Goal: Book appointment/travel/reservation

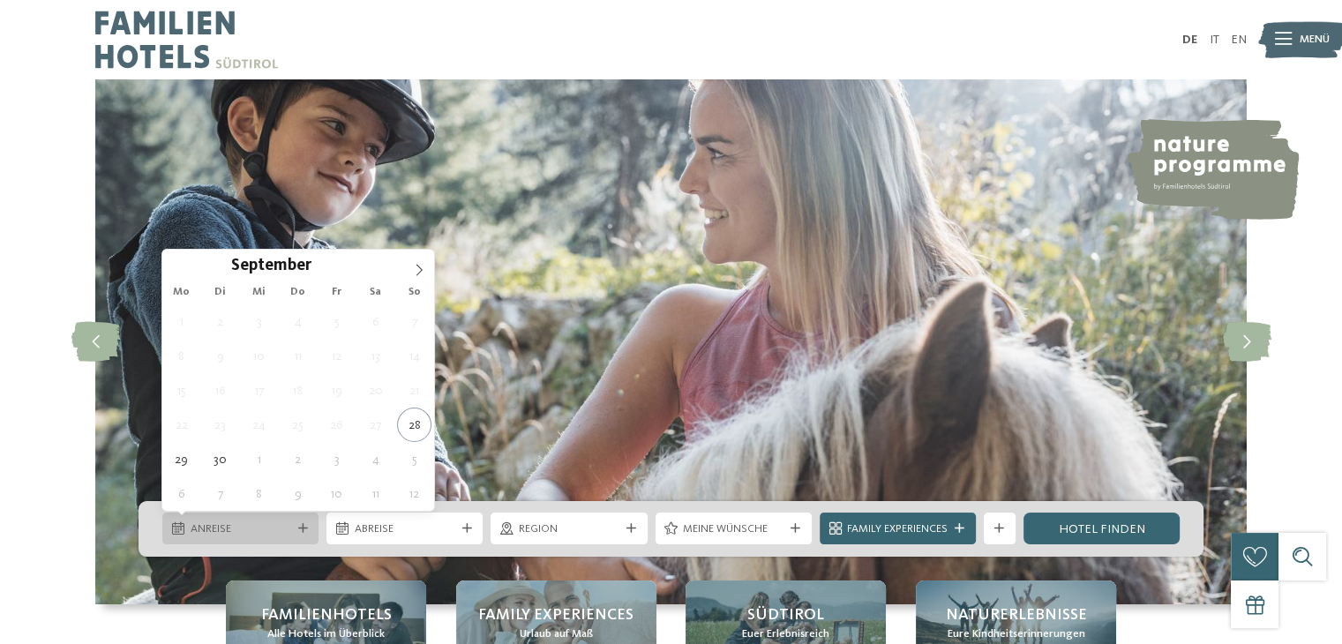
click at [301, 530] on icon at bounding box center [303, 529] width 10 height 10
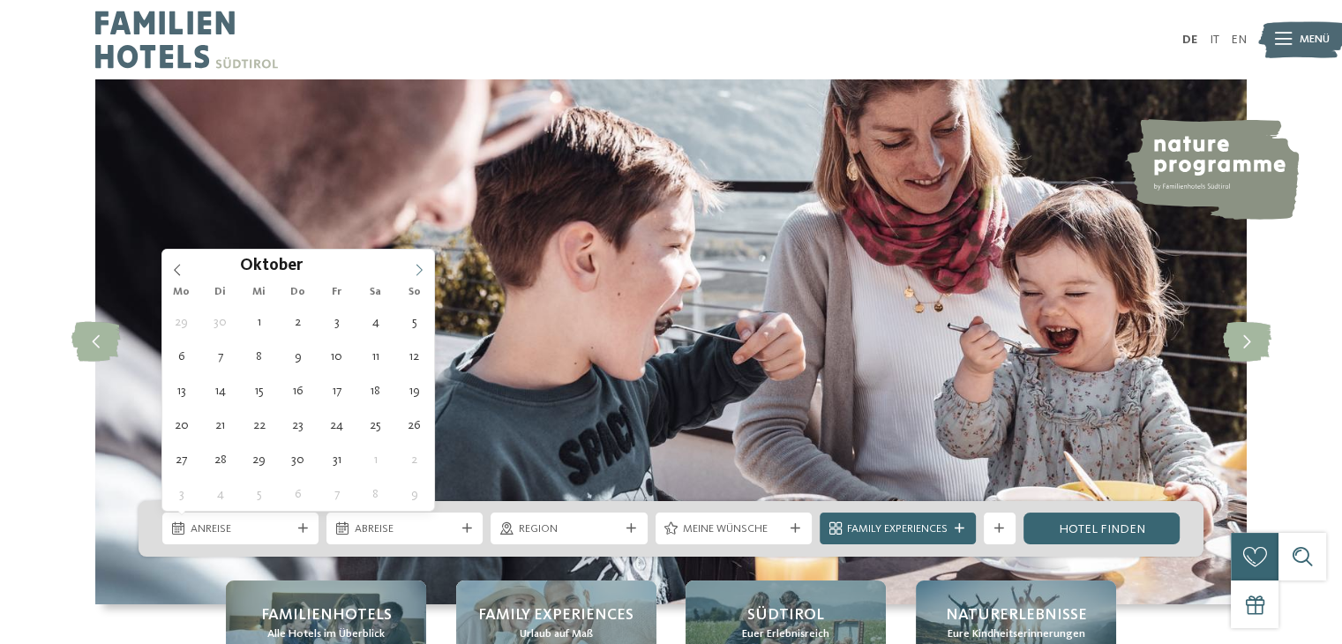
click at [418, 273] on icon at bounding box center [420, 269] width 6 height 11
type div "[DATE]"
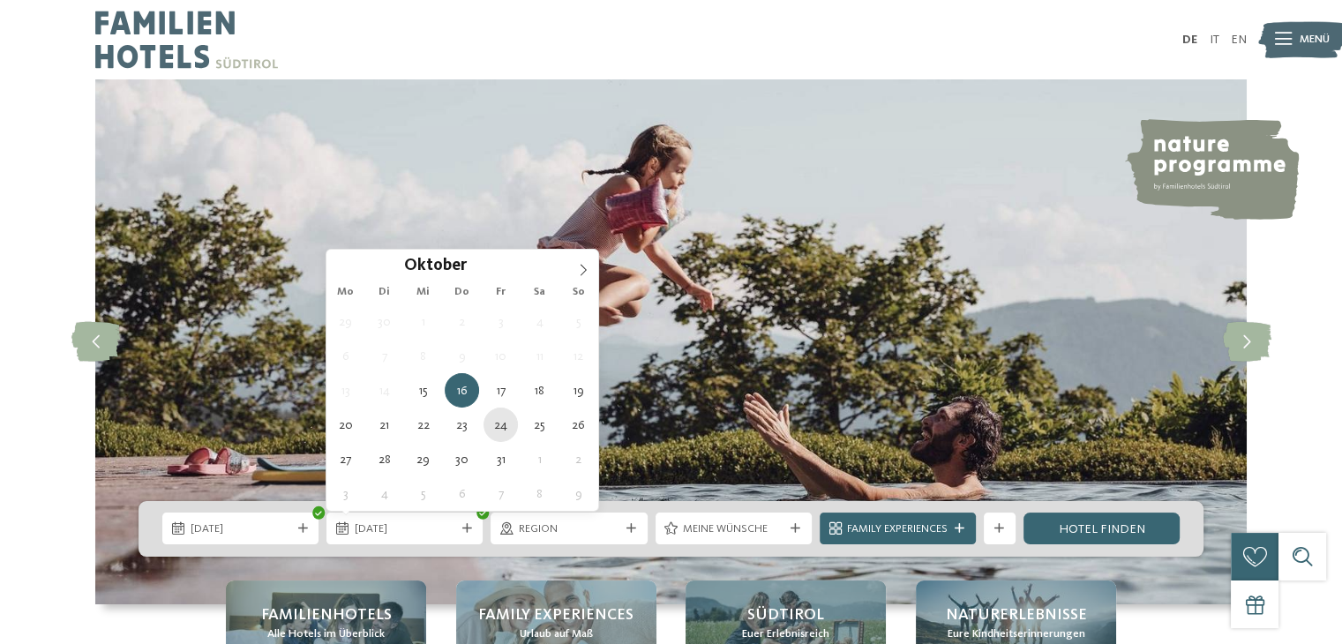
type div "[DATE]"
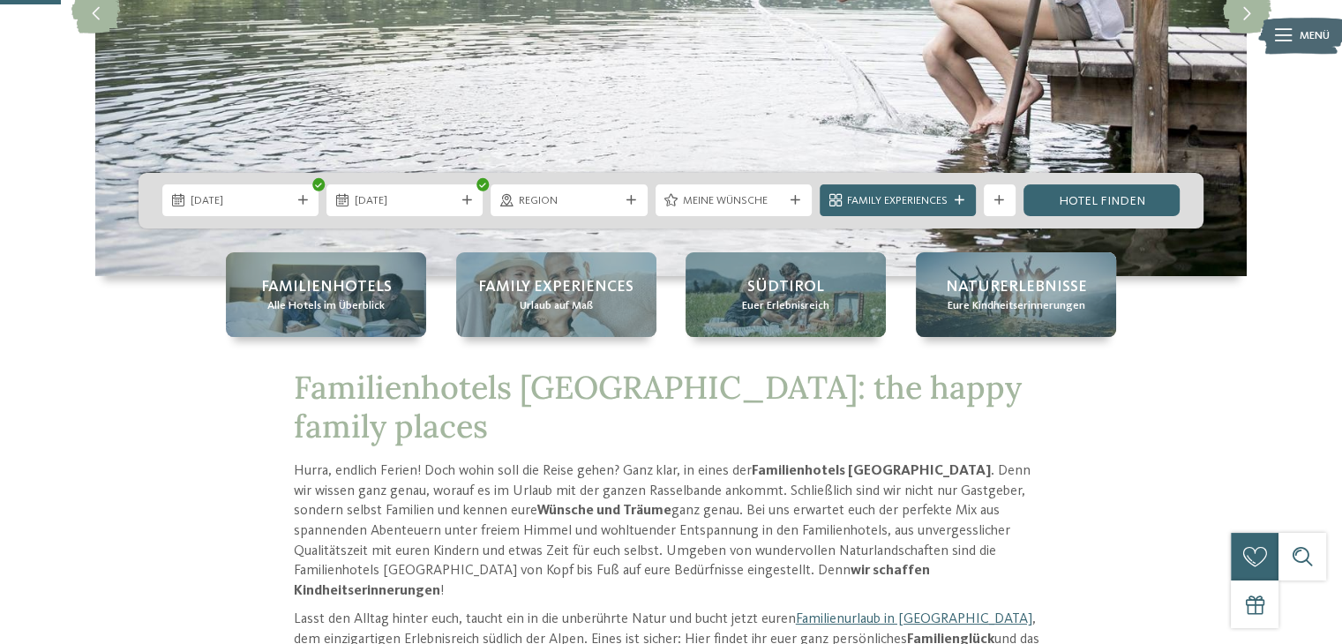
scroll to position [331, 0]
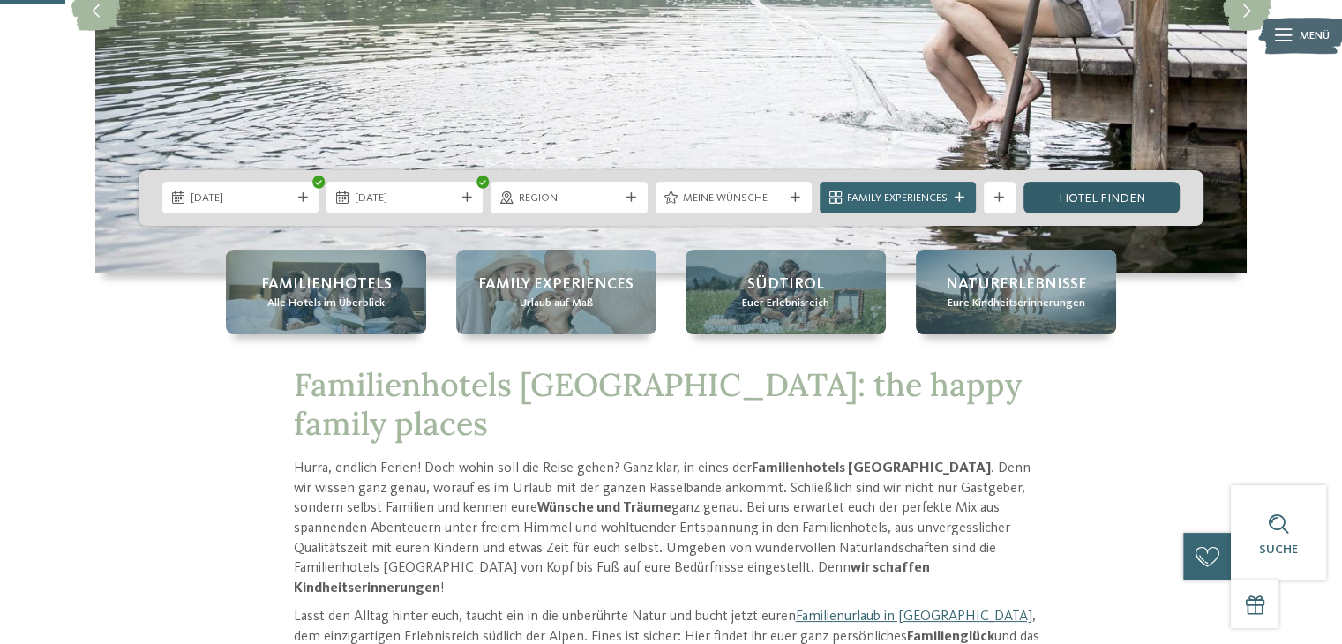
click at [1108, 202] on link "Hotel finden" at bounding box center [1102, 198] width 156 height 32
